Goal: Task Accomplishment & Management: Use online tool/utility

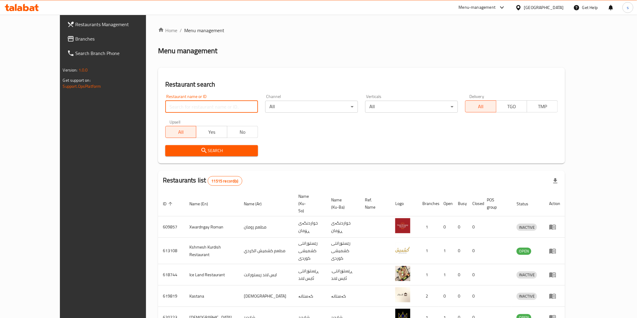
drag, startPoint x: 0, startPoint y: 0, endPoint x: 181, endPoint y: 104, distance: 208.8
click at [181, 104] on input "search" at bounding box center [211, 107] width 93 height 12
paste input "AzBerry, Runaky"
click button "Search" at bounding box center [211, 150] width 93 height 11
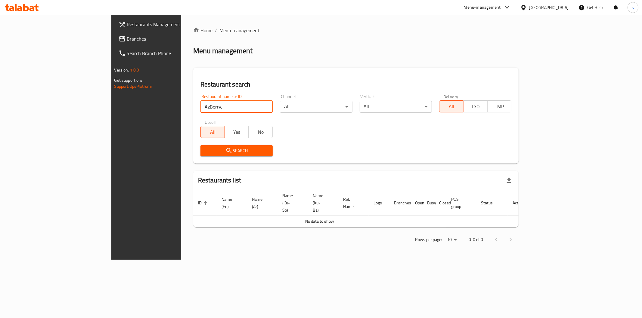
type input "AzBerry,"
click button "Search" at bounding box center [236, 150] width 72 height 11
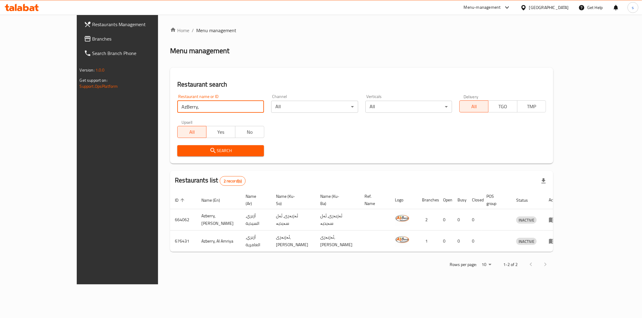
drag, startPoint x: 158, startPoint y: 107, endPoint x: 105, endPoint y: 109, distance: 53.0
click at [105, 109] on div "Restaurants Management Branches Search Branch Phone Version: 1.0.0 Get support …" at bounding box center [321, 150] width 489 height 270
paste input "Tajhizat Walima"
click at [177, 107] on input "Tajhizat Walima" at bounding box center [220, 107] width 87 height 12
type input "Tajhizat Walima"
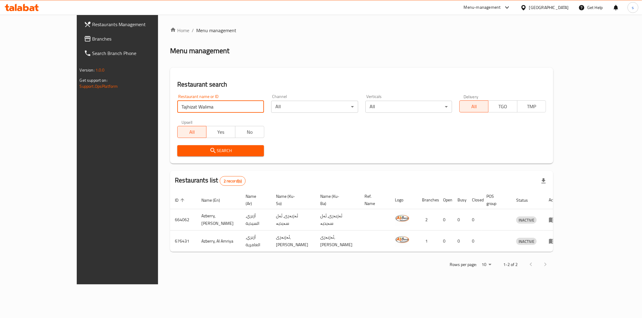
click button "Search" at bounding box center [220, 150] width 87 height 11
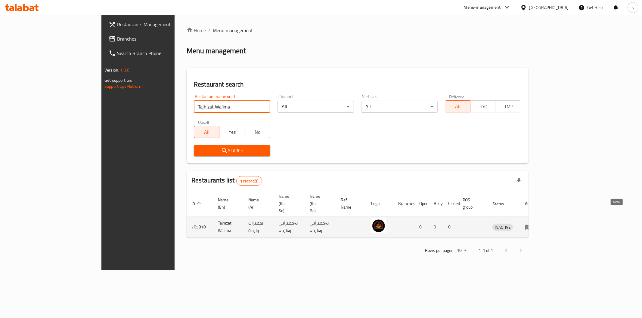
click at [536, 224] on link "enhanced table" at bounding box center [530, 227] width 11 height 7
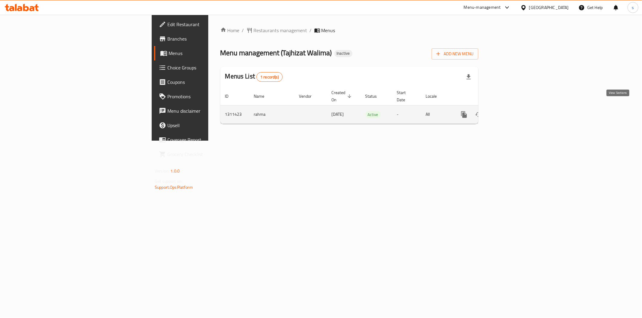
click at [511, 111] on icon "enhanced table" at bounding box center [507, 114] width 7 height 7
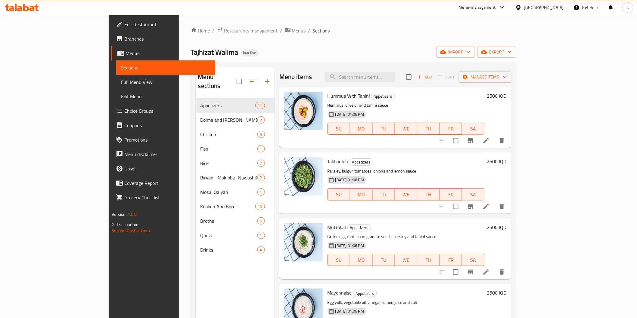
click at [121, 81] on span "Full Menu View" at bounding box center [165, 82] width 89 height 7
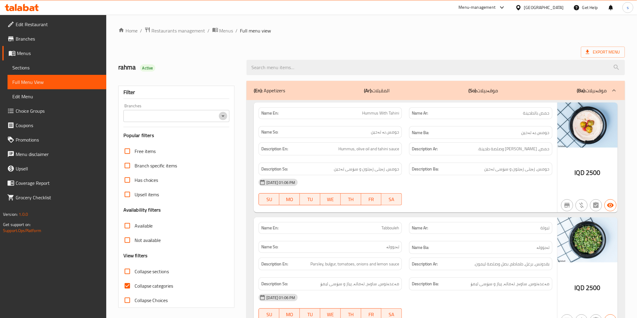
click at [224, 117] on icon "Open" at bounding box center [222, 116] width 7 height 7
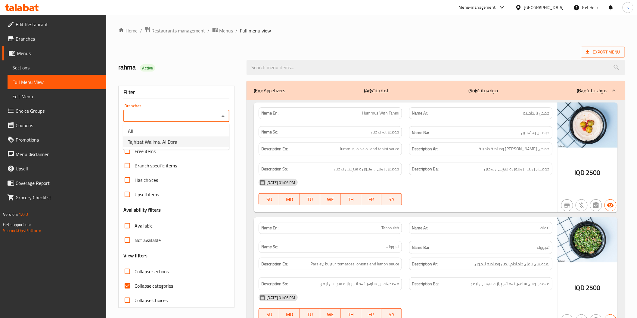
click at [205, 145] on li "Tajhizat Walima, Al Dora" at bounding box center [176, 142] width 106 height 11
type input "Tajhizat Walima, Al Dora"
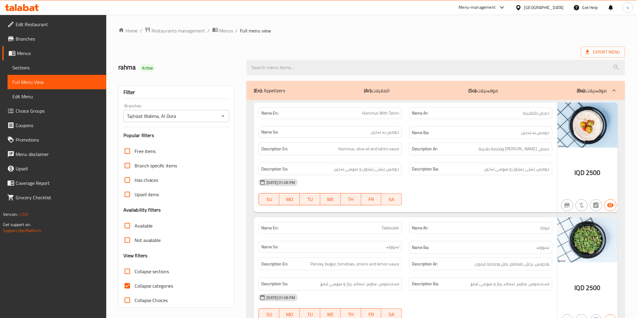
click at [161, 287] on span "Collapse categories" at bounding box center [154, 286] width 39 height 7
click at [135, 287] on input "Collapse categories" at bounding box center [127, 286] width 14 height 14
checkbox input "false"
click at [397, 139] on div "Name So: [PERSON_NAME]" at bounding box center [330, 133] width 150 height 20
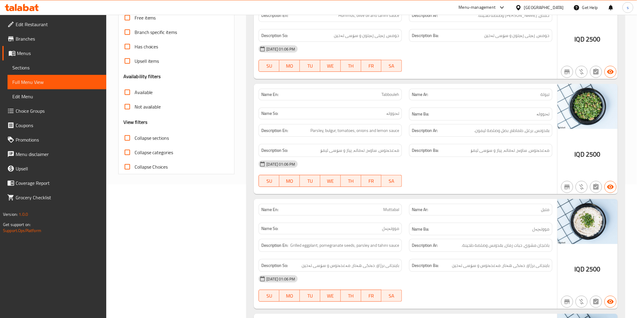
click at [142, 135] on span "Collapse sections" at bounding box center [152, 138] width 35 height 7
click at [135, 135] on input "Collapse sections" at bounding box center [127, 138] width 14 height 14
checkbox input "true"
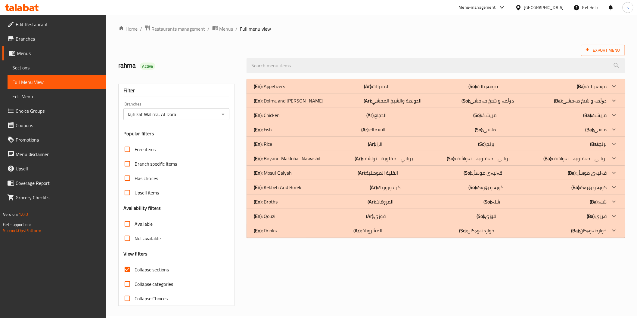
scroll to position [2, 0]
click at [423, 88] on div "(En): Appetizers (Ar): المقبلات (So): موقەبیلات (Ba): موقەبیلات" at bounding box center [430, 86] width 353 height 7
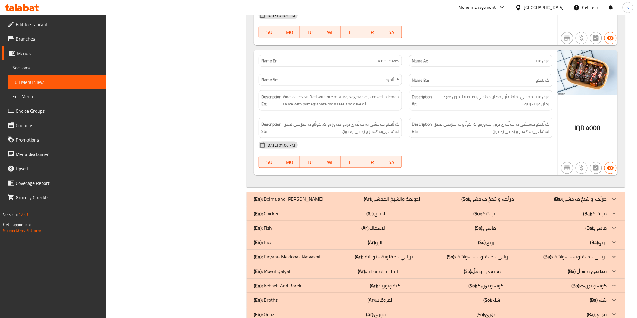
scroll to position [1265, 0]
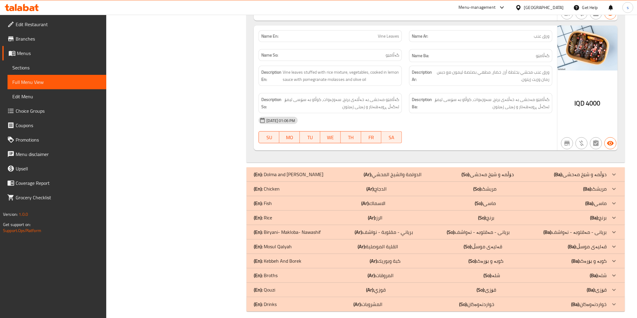
click at [355, 168] on div "(En): Dolma and [PERSON_NAME] (Ar): الدولمة والشيخ المحشي (So): دۆڵمە و شێخ مەح…" at bounding box center [436, 175] width 378 height 14
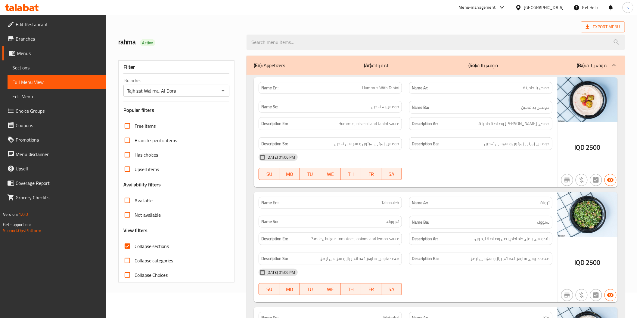
scroll to position [0, 0]
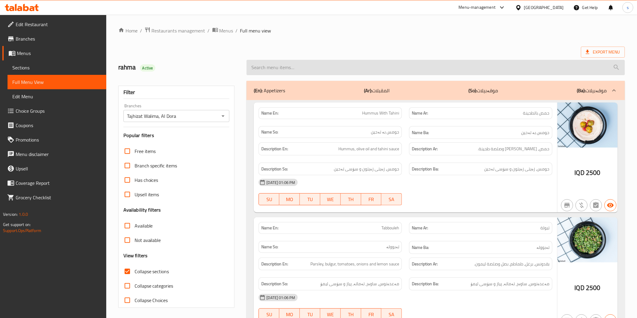
click at [361, 64] on input "search" at bounding box center [436, 67] width 378 height 15
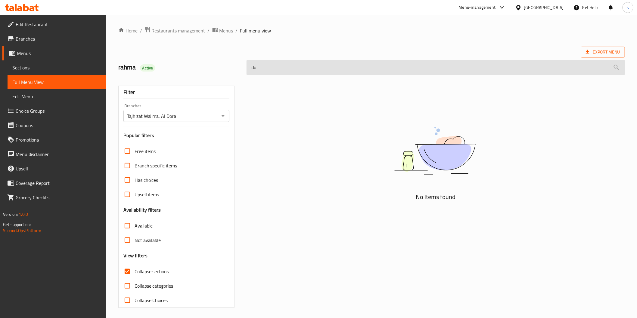
type input "d"
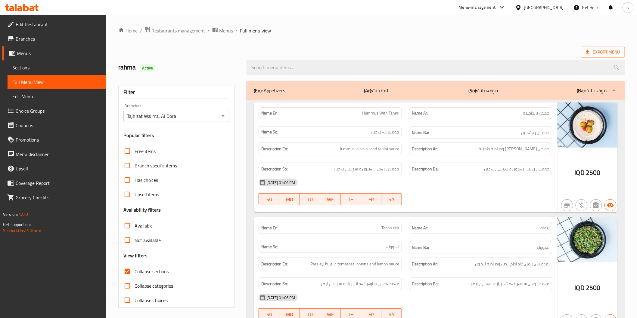
click at [365, 119] on div "Name En: Hummus With Tahini" at bounding box center [330, 113] width 143 height 12
click at [353, 82] on div "(En): Appetizers (Ar): المقبلات (So): موقەبیلات (Ba): موقەبیلات" at bounding box center [436, 90] width 378 height 19
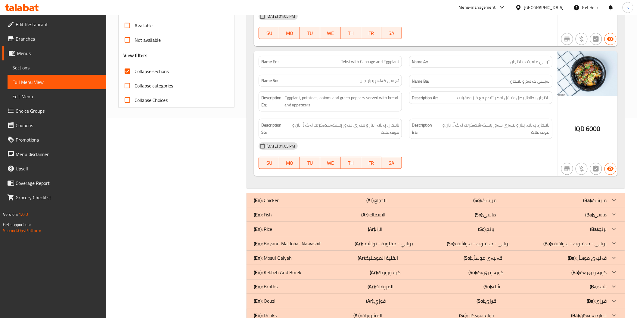
scroll to position [217, 0]
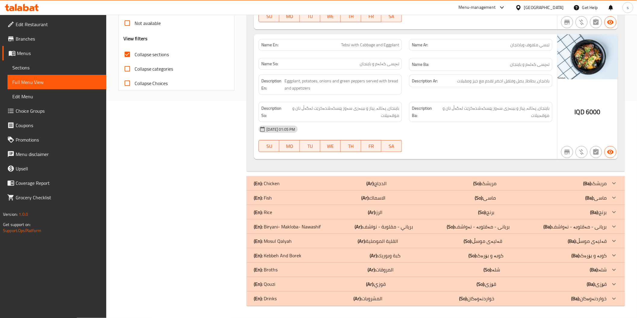
click at [394, 180] on div "(En): Chicken (Ar): الدجاج (So): مریشک (Ba): مریشک" at bounding box center [430, 183] width 353 height 7
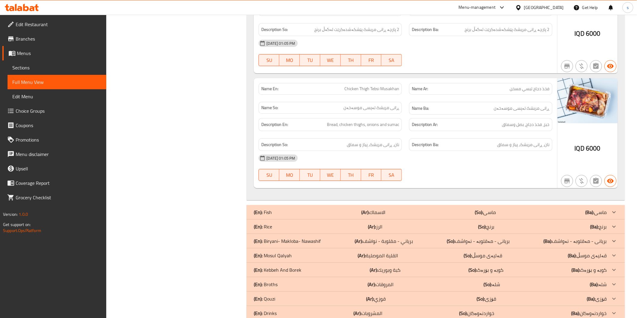
scroll to position [843, 0]
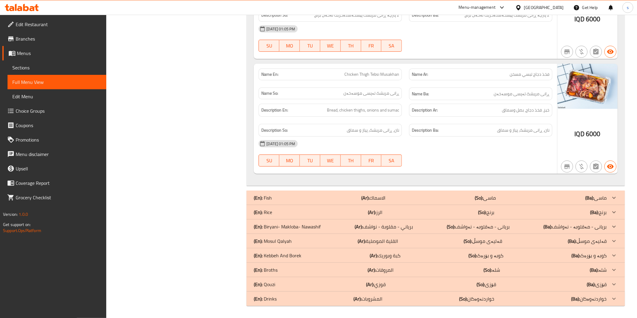
click at [421, 226] on div "(En): Biryani- Makloba- Nawashif (Ar): برياني - مقلوبة - نواشف (So): بریانی - م…" at bounding box center [430, 226] width 353 height 7
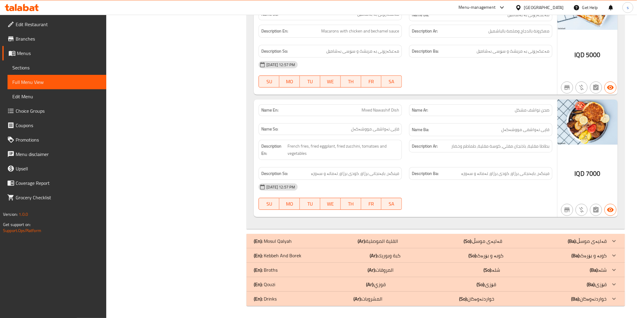
scroll to position [1726, 0]
click at [395, 245] on p "(Ar): القلية الموصلية" at bounding box center [378, 241] width 40 height 7
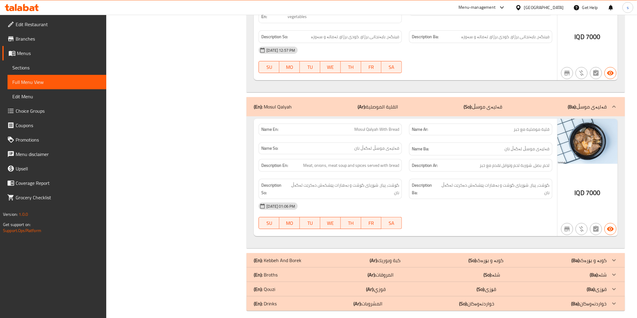
scroll to position [1860, 0]
click at [410, 257] on div "(En): Kebbeh And Borek (Ar): كبة وبوريك (So): کوبە و بۆرەک (Ba): کوبە و بۆرەک" at bounding box center [430, 260] width 353 height 7
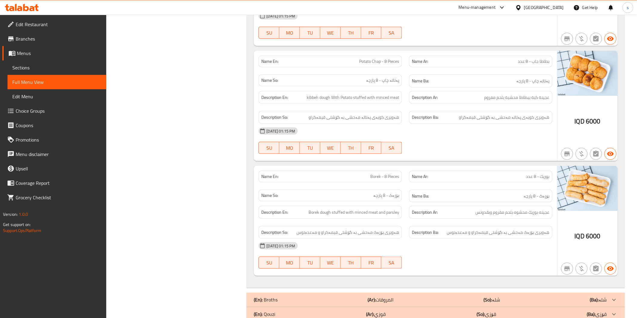
scroll to position [3084, 0]
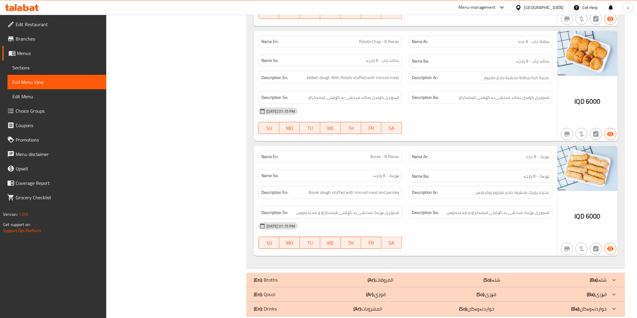
click at [401, 277] on div "(En): Broths (Ar): المروقات (So): شلە (Ba): شلە" at bounding box center [430, 280] width 353 height 7
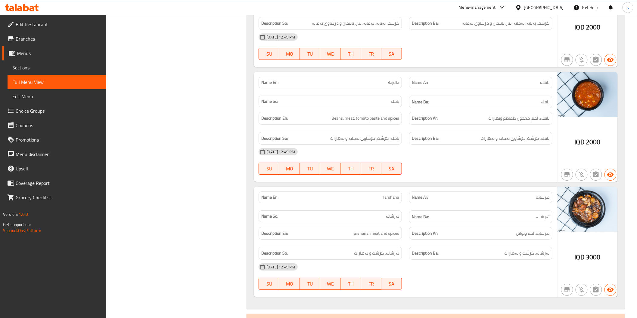
scroll to position [3680, 0]
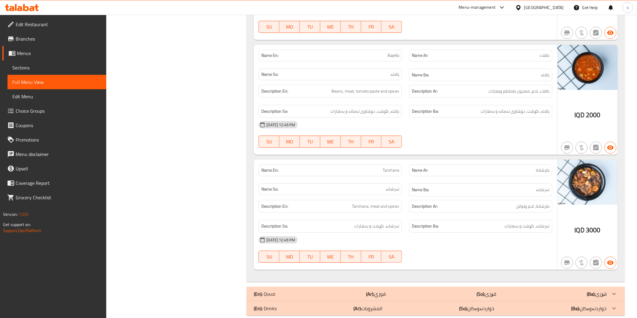
click at [431, 305] on div "(En): Drinks (Ar): المشروبات (So): خواردنەوەکان (Ba): خواردنەوەکان" at bounding box center [430, 308] width 353 height 7
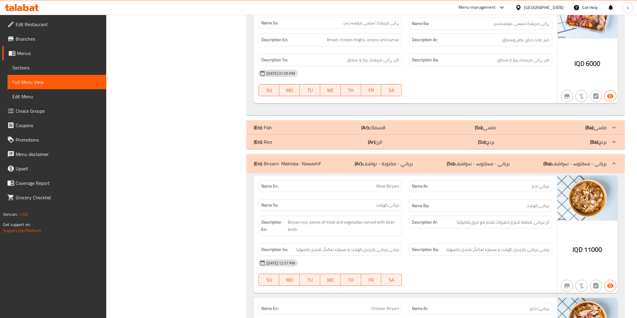
scroll to position [917, 0]
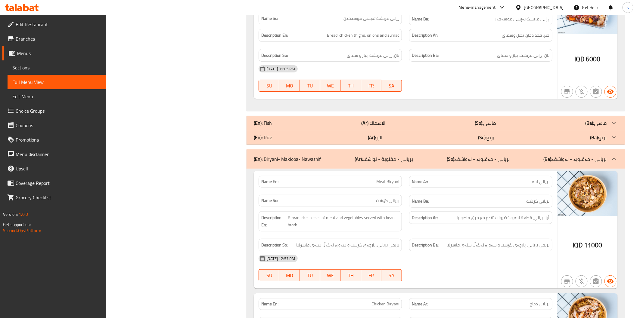
click at [366, 136] on div "(En): Rice (Ar): الرز (So): برنج (Ba): برنج" at bounding box center [430, 137] width 353 height 7
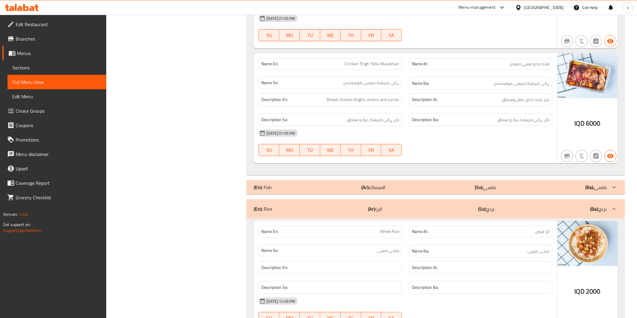
scroll to position [850, 0]
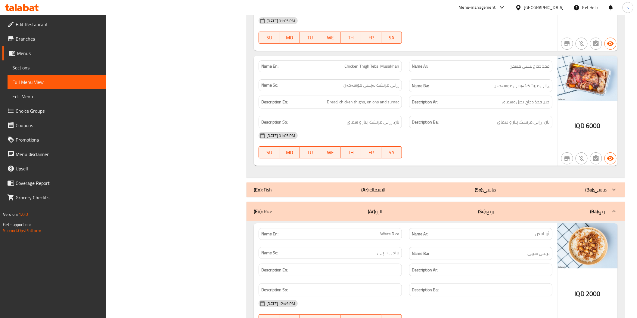
click at [474, 191] on div "(En): Fish (Ar): الاسماك (So): ماسی (Ba): ماسی" at bounding box center [430, 189] width 353 height 7
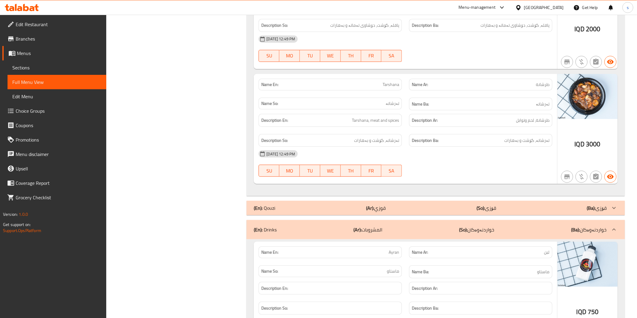
scroll to position [4884, 0]
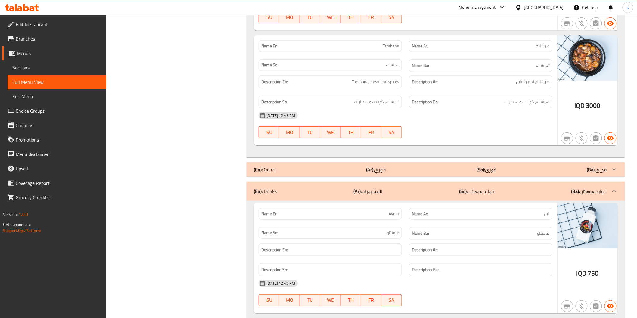
click at [291, 166] on div "(En): Qouzi (Ar): [PERSON_NAME] (So): قۆزی (Ba): قۆزی" at bounding box center [430, 169] width 353 height 7
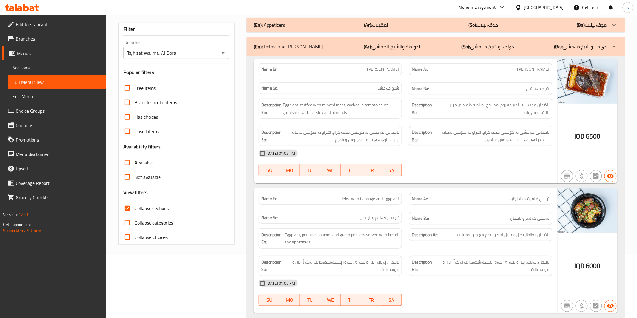
scroll to position [0, 0]
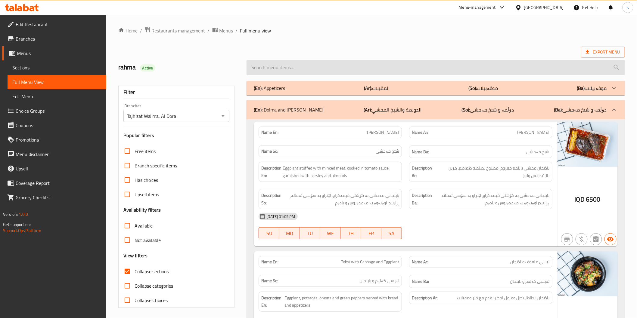
click at [349, 69] on input "search" at bounding box center [436, 67] width 378 height 15
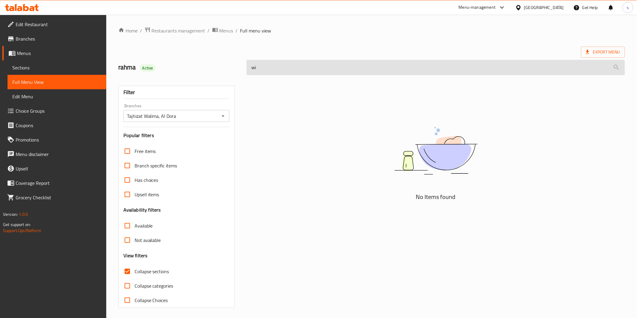
type input "w"
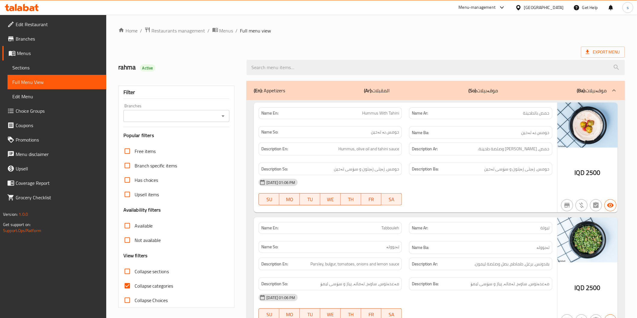
scroll to position [68, 0]
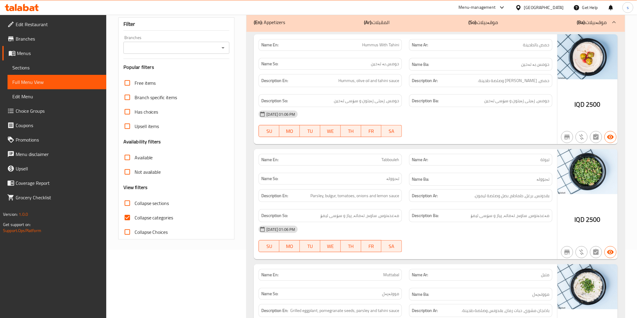
click at [161, 220] on span "Collapse categories" at bounding box center [154, 217] width 39 height 7
click at [135, 220] on input "Collapse categories" at bounding box center [127, 218] width 14 height 14
checkbox input "false"
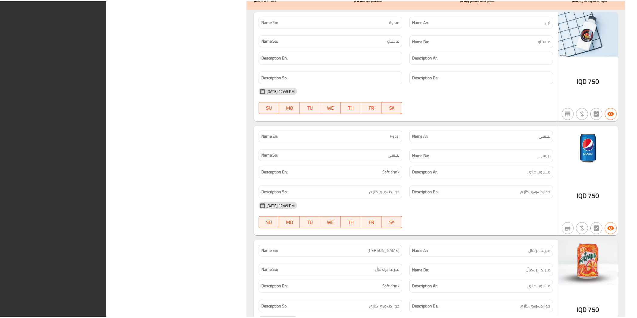
scroll to position [6851, 0]
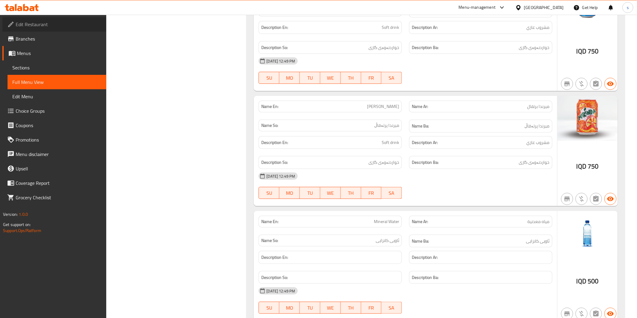
click at [47, 29] on link "Edit Restaurant" at bounding box center [54, 24] width 104 height 14
